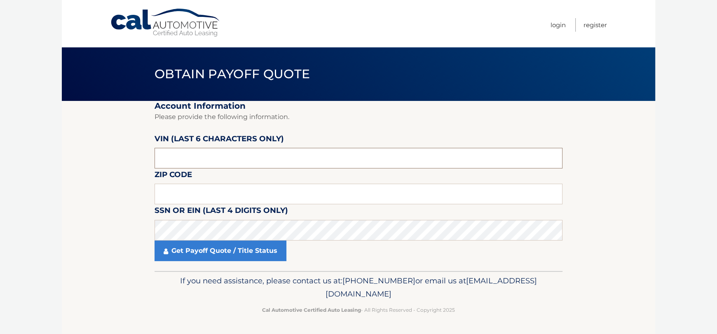
click at [303, 156] on input "text" at bounding box center [358, 158] width 408 height 21
click at [272, 157] on input "text" at bounding box center [358, 158] width 408 height 21
type input "D53216"
click at [226, 196] on input "text" at bounding box center [358, 194] width 408 height 21
type input "11570"
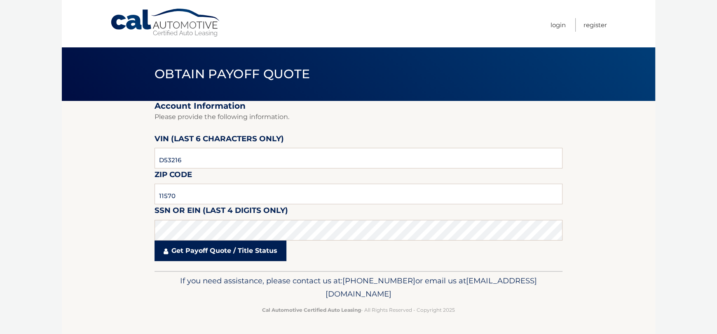
click at [247, 246] on link "Get Payoff Quote / Title Status" at bounding box center [220, 251] width 132 height 21
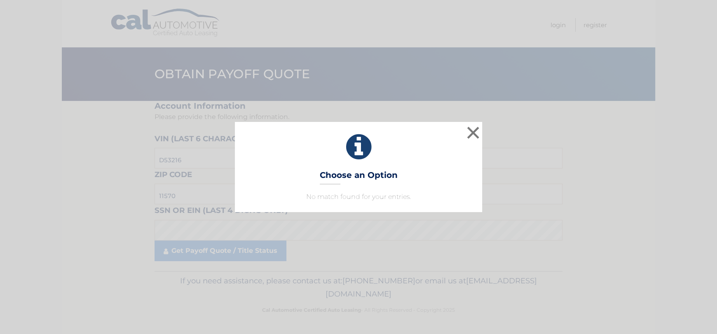
click at [421, 239] on div "× Choose an Option No match found for your entries. This is what you see on sec…" at bounding box center [358, 167] width 717 height 334
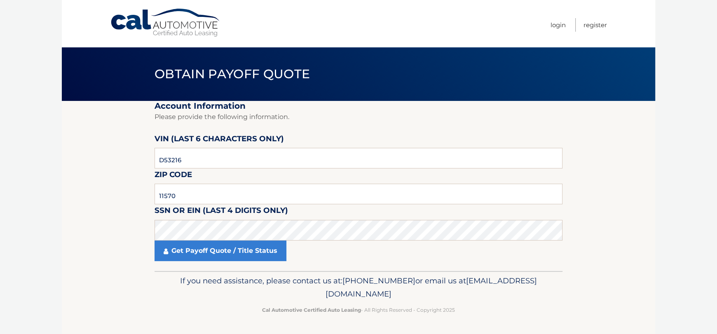
drag, startPoint x: 239, startPoint y: 147, endPoint x: 227, endPoint y: 160, distance: 18.4
click at [239, 147] on label "VIN (last 6 characters only)" at bounding box center [218, 140] width 129 height 15
drag, startPoint x: 170, startPoint y: 159, endPoint x: 292, endPoint y: 144, distance: 122.9
click at [171, 159] on input "D53216" at bounding box center [358, 158] width 408 height 21
type input "D35216"
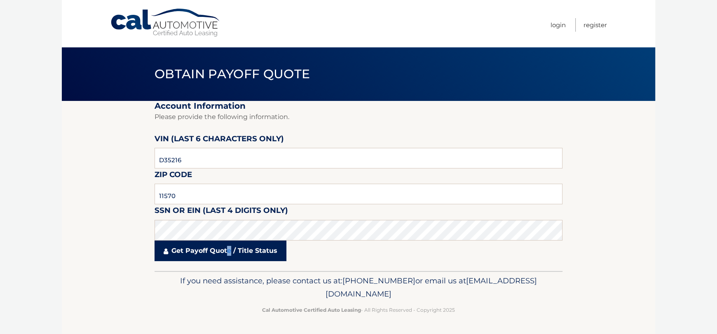
click at [229, 249] on link "Get Payoff Quote / Title Status" at bounding box center [220, 251] width 132 height 21
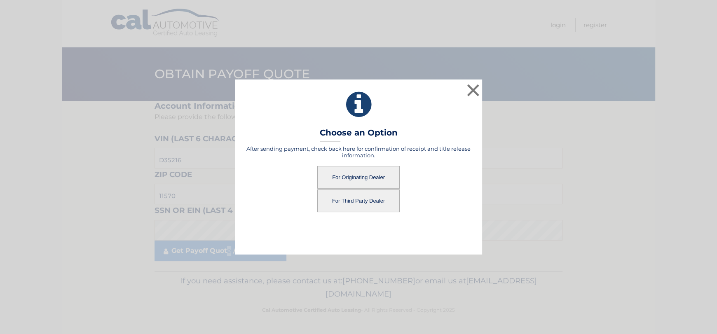
click at [357, 179] on button "For Originating Dealer" at bounding box center [358, 177] width 82 height 23
click at [358, 172] on button "For Originating Dealer" at bounding box center [358, 177] width 82 height 23
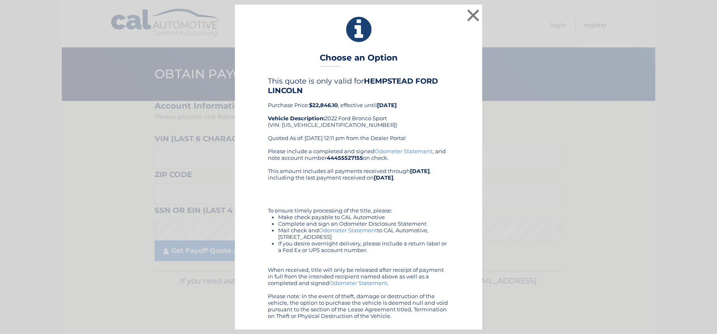
click at [408, 150] on link "Odometer Statement" at bounding box center [403, 151] width 58 height 7
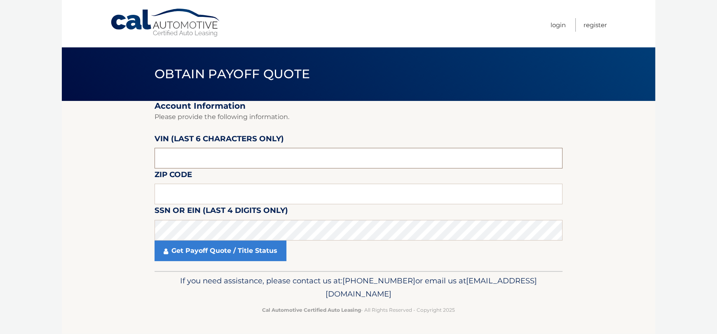
click at [222, 159] on input "text" at bounding box center [358, 158] width 408 height 21
type input "D42888"
type input "11570"
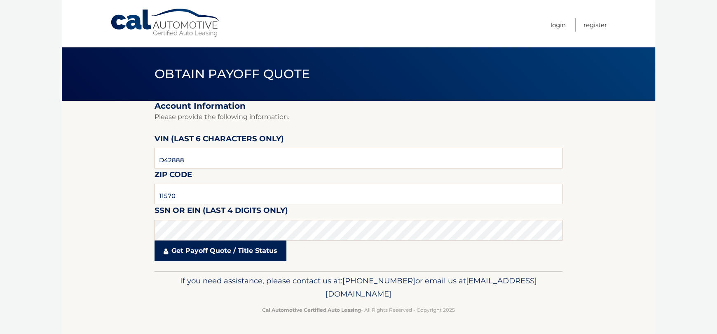
click at [166, 248] on icon at bounding box center [166, 251] width 5 height 7
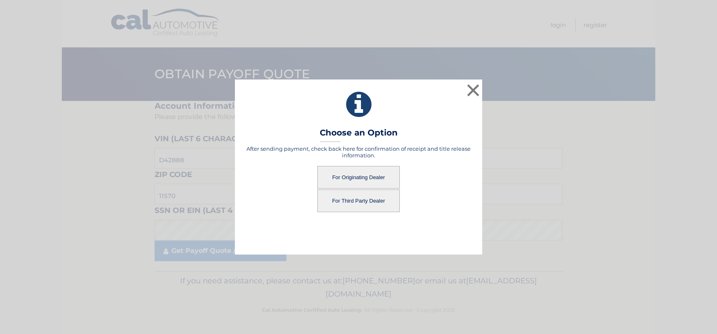
click at [374, 175] on button "For Originating Dealer" at bounding box center [358, 177] width 82 height 23
click at [351, 173] on button "For Originating Dealer" at bounding box center [358, 177] width 82 height 23
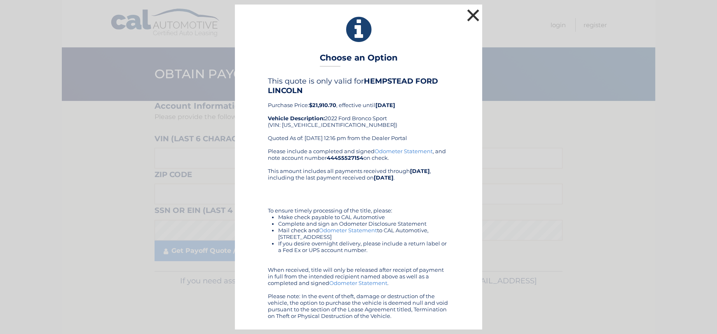
click at [471, 18] on button "×" at bounding box center [473, 15] width 16 height 16
